Goal: Communication & Community: Participate in discussion

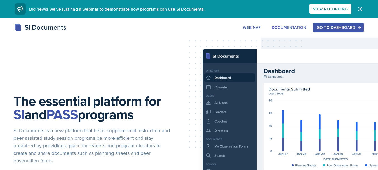
click at [333, 25] on div "Go to Dashboard" at bounding box center [337, 27] width 43 height 4
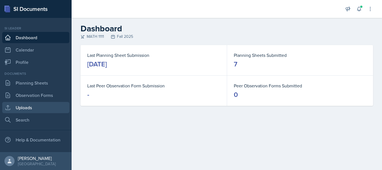
click at [33, 109] on link "Uploads" at bounding box center [35, 107] width 67 height 11
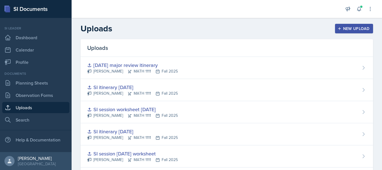
click at [339, 30] on div "New Upload" at bounding box center [354, 28] width 31 height 4
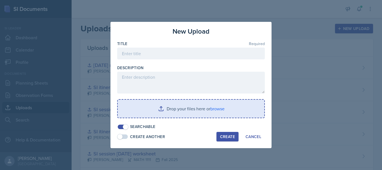
click at [155, 110] on input "file" at bounding box center [191, 109] width 146 height 18
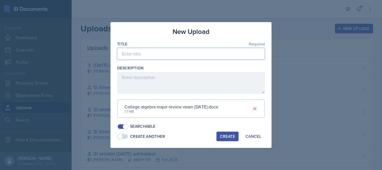
click at [156, 52] on input at bounding box center [191, 54] width 148 height 12
type input "[DATE] major review worksheet"
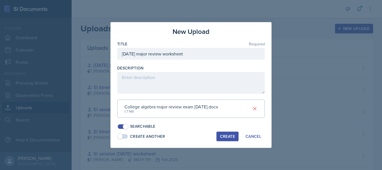
click at [224, 138] on div "Create" at bounding box center [227, 136] width 15 height 4
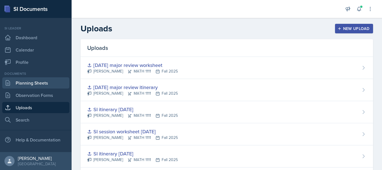
click at [50, 84] on link "Planning Sheets" at bounding box center [35, 82] width 67 height 11
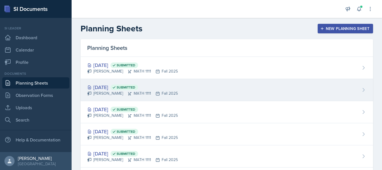
click at [131, 98] on div "[DATE] Submitted [PERSON_NAME] MATH 1111 Fall 2025" at bounding box center [227, 90] width 292 height 22
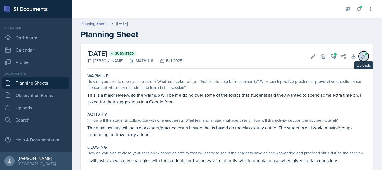
click at [361, 57] on icon at bounding box center [364, 56] width 6 height 6
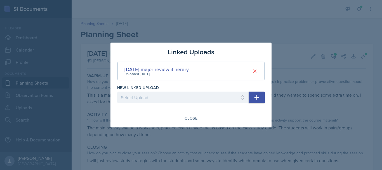
click at [251, 99] on button "button" at bounding box center [257, 97] width 16 height 12
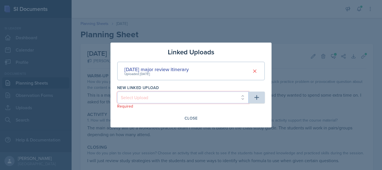
click at [228, 99] on select "Select Upload SI session [DATE] worksheet SI session [DATE] worksheet SI itiner…" at bounding box center [182, 97] width 131 height 12
select select "0ca8dba4-1b17-4219-9ff1-9b239d0da29b"
click at [117, 91] on select "Select Upload SI session [DATE] worksheet SI session [DATE] worksheet SI itiner…" at bounding box center [182, 97] width 131 height 12
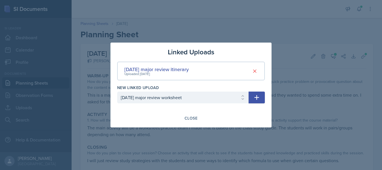
click at [259, 94] on icon "button" at bounding box center [256, 97] width 7 height 7
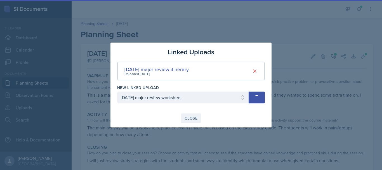
select select
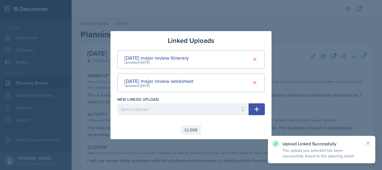
click at [187, 129] on div "Close" at bounding box center [191, 129] width 13 height 4
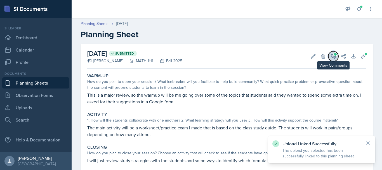
click at [331, 54] on icon at bounding box center [333, 56] width 4 height 4
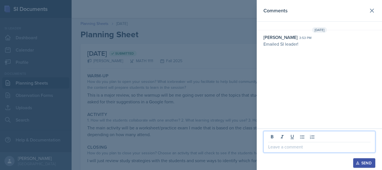
click at [284, 148] on p at bounding box center [319, 146] width 102 height 7
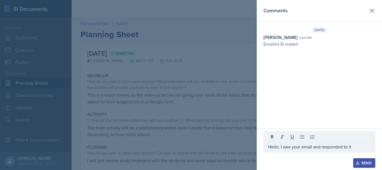
click at [368, 162] on div "Send" at bounding box center [364, 162] width 15 height 4
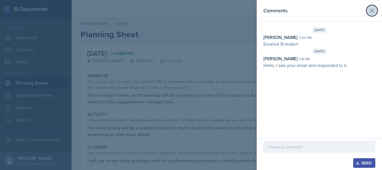
click at [370, 9] on icon at bounding box center [371, 10] width 7 height 7
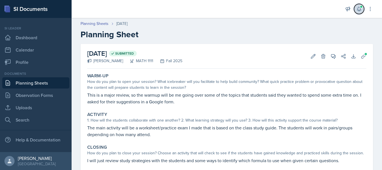
click at [361, 5] on button at bounding box center [359, 9] width 10 height 10
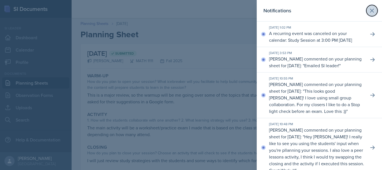
click at [368, 10] on icon at bounding box center [371, 10] width 7 height 7
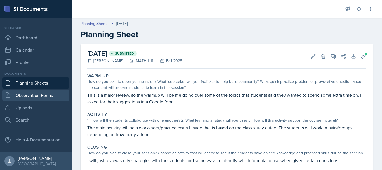
click at [25, 94] on link "Observation Forms" at bounding box center [35, 94] width 67 height 11
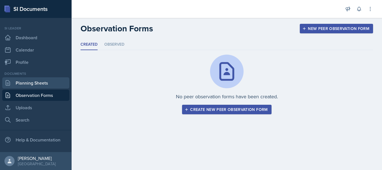
click at [22, 84] on link "Planning Sheets" at bounding box center [35, 82] width 67 height 11
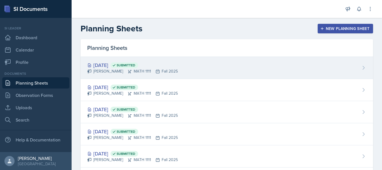
click at [190, 59] on div "[DATE] Submitted [PERSON_NAME] MATH 1111 Fall 2025" at bounding box center [227, 68] width 292 height 22
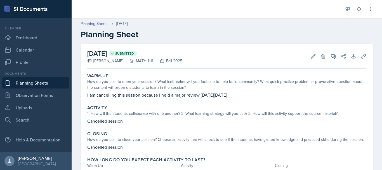
click at [53, 87] on link "Planning Sheets" at bounding box center [35, 82] width 67 height 11
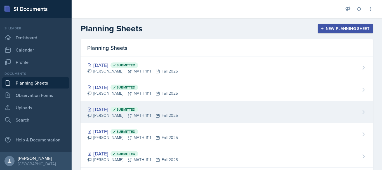
click at [150, 106] on div "[DATE] Submitted" at bounding box center [132, 109] width 91 height 8
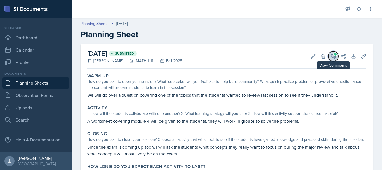
click at [329, 59] on button "View Comments" at bounding box center [333, 56] width 10 height 10
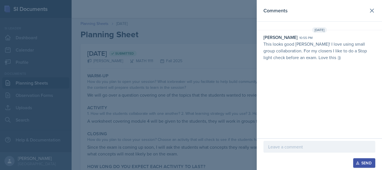
click at [287, 150] on div at bounding box center [319, 147] width 112 height 12
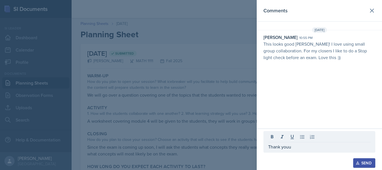
click at [357, 160] on button "Send" at bounding box center [364, 163] width 22 height 10
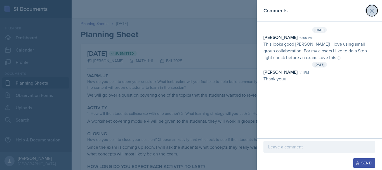
click at [370, 13] on icon at bounding box center [371, 10] width 7 height 7
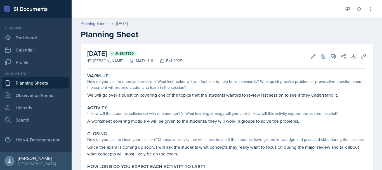
click at [35, 80] on link "Planning Sheets" at bounding box center [35, 82] width 67 height 11
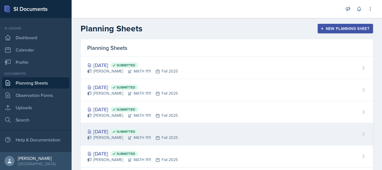
click at [159, 134] on div "[DATE] Submitted" at bounding box center [132, 131] width 91 height 8
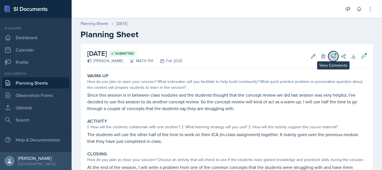
click at [332, 58] on button "View Comments" at bounding box center [333, 56] width 10 height 10
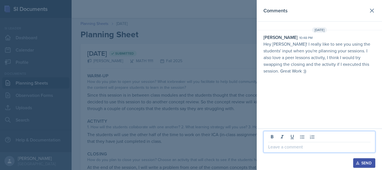
click at [282, 146] on p at bounding box center [319, 146] width 102 height 7
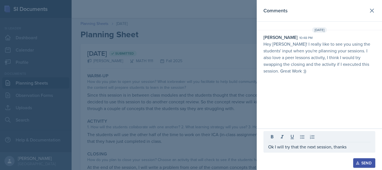
click at [358, 165] on button "Send" at bounding box center [364, 163] width 22 height 10
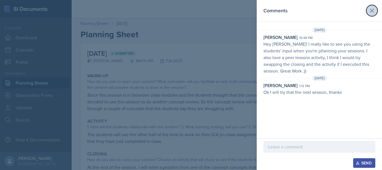
click at [370, 10] on icon at bounding box center [371, 10] width 7 height 7
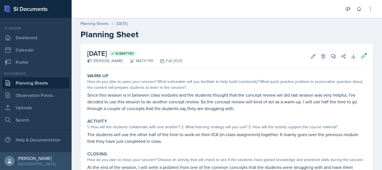
click at [32, 85] on link "Planning Sheets" at bounding box center [35, 82] width 67 height 11
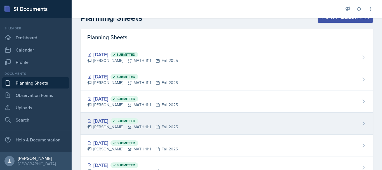
scroll to position [46, 0]
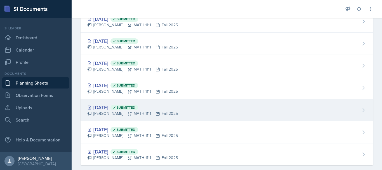
click at [106, 106] on div "[DATE] Submitted" at bounding box center [132, 107] width 91 height 8
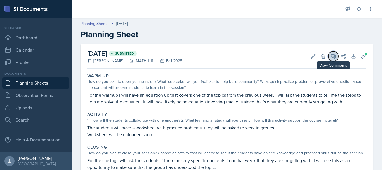
click at [330, 58] on icon at bounding box center [333, 56] width 6 height 6
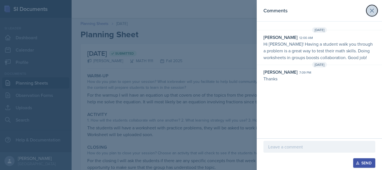
click at [371, 8] on icon at bounding box center [371, 10] width 7 height 7
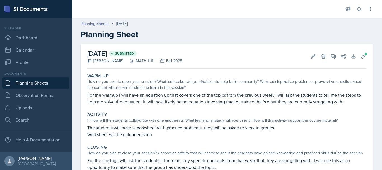
click at [58, 82] on link "Planning Sheets" at bounding box center [35, 82] width 67 height 11
